Goal: Answer question/provide support

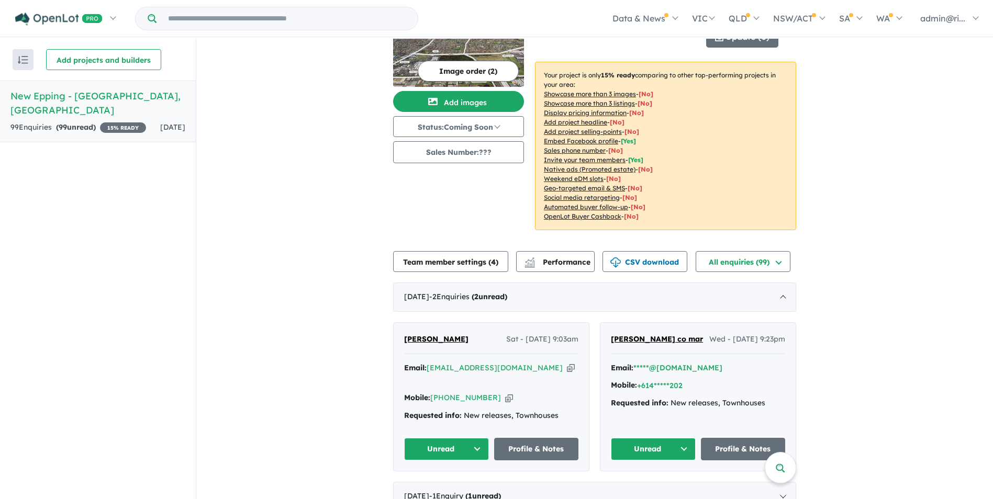
scroll to position [157, 0]
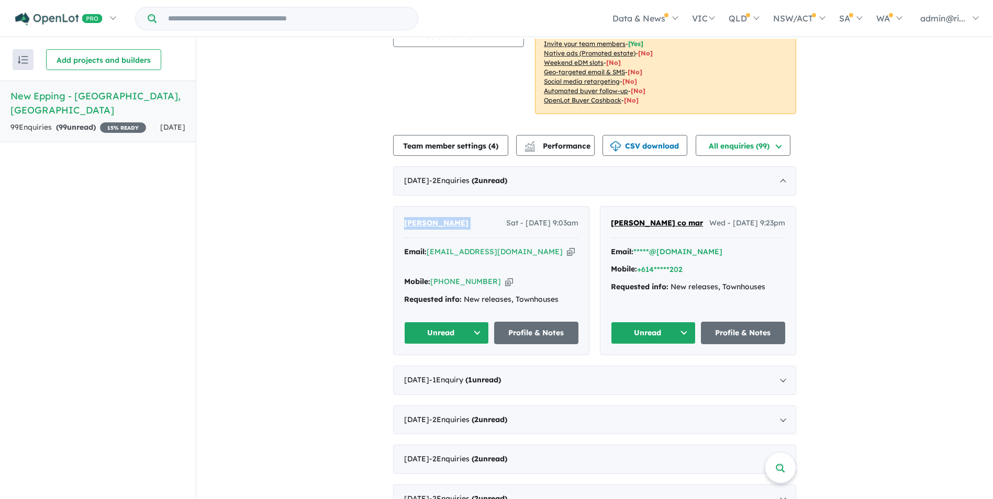
drag, startPoint x: 474, startPoint y: 220, endPoint x: 399, endPoint y: 220, distance: 74.9
click at [399, 220] on div "[PERSON_NAME] Sat - [DATE] 9:03am Email: [EMAIL_ADDRESS][DOMAIN_NAME] Copied! M…" at bounding box center [491, 281] width 195 height 148
copy span "[PERSON_NAME]"
click at [567, 251] on icon "button" at bounding box center [571, 252] width 8 height 11
copy span "[PERSON_NAME]"
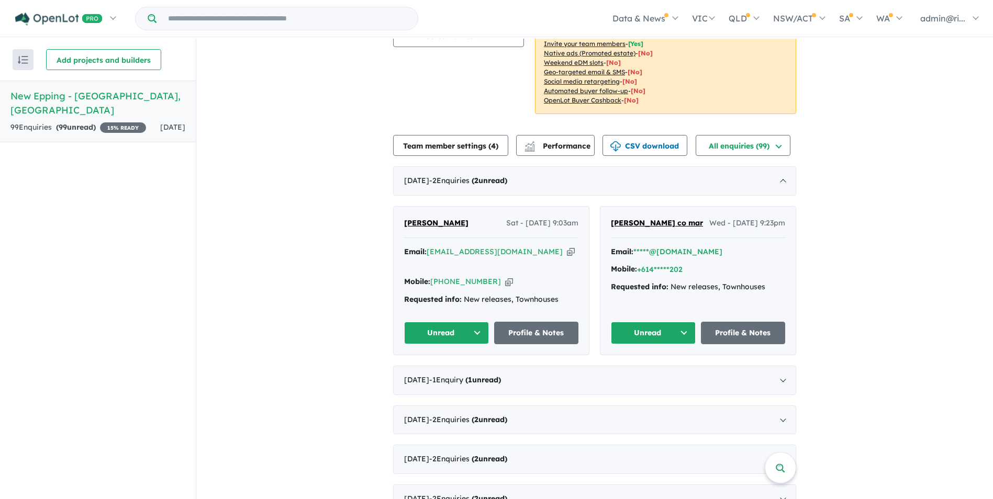
click at [498, 276] on div "Mobile: [PHONE_NUMBER] Copied!" at bounding box center [491, 282] width 174 height 13
click at [505, 276] on icon "button" at bounding box center [509, 281] width 8 height 11
drag, startPoint x: 575, startPoint y: 287, endPoint x: 463, endPoint y: 284, distance: 112.1
click at [463, 294] on div "Requested info: New releases, Townhouses" at bounding box center [491, 300] width 174 height 13
copy div "New releases, Townhouses"
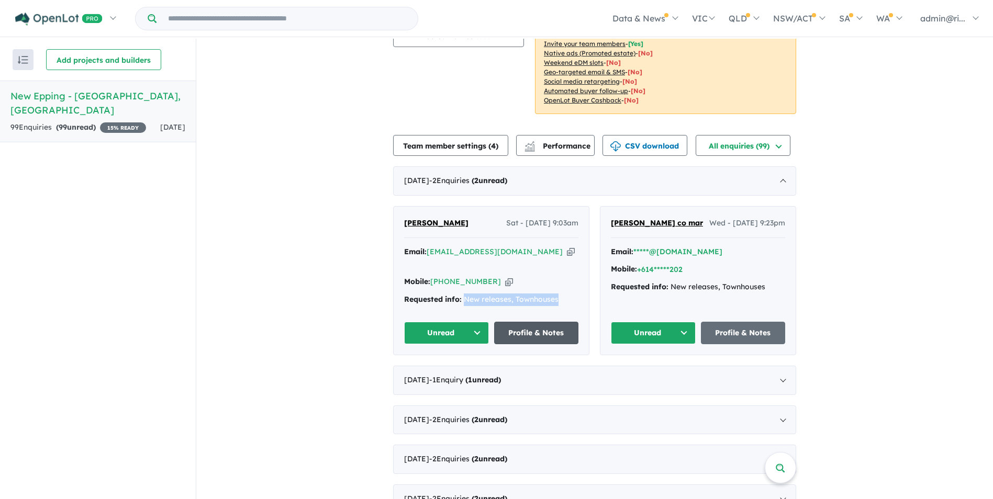
click at [522, 322] on link "Profile & Notes" at bounding box center [536, 333] width 85 height 23
